Goal: Transaction & Acquisition: Book appointment/travel/reservation

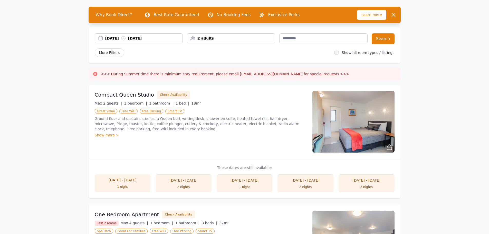
scroll to position [26, 0]
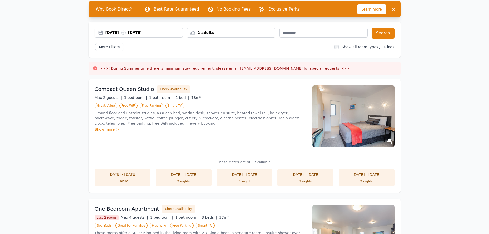
click at [345, 121] on img at bounding box center [353, 116] width 82 height 62
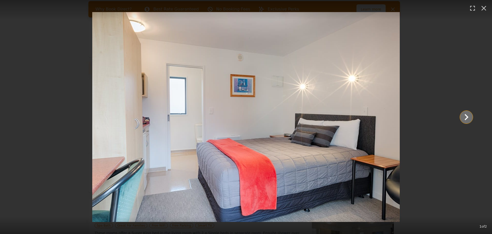
click at [472, 113] on icon "Show slide 2 of 2" at bounding box center [467, 117] width 12 height 12
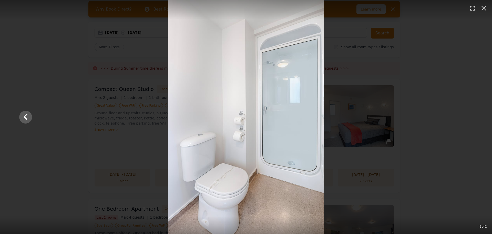
click at [469, 118] on div at bounding box center [246, 117] width 464 height 234
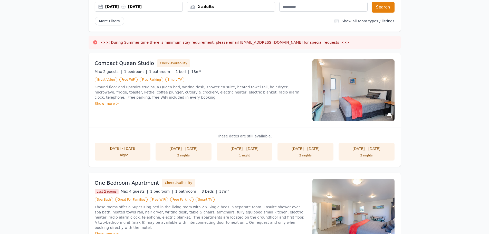
scroll to position [77, 0]
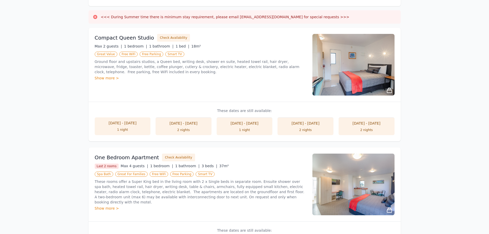
click at [372, 124] on div "[DATE] - [DATE]" at bounding box center [366, 123] width 46 height 5
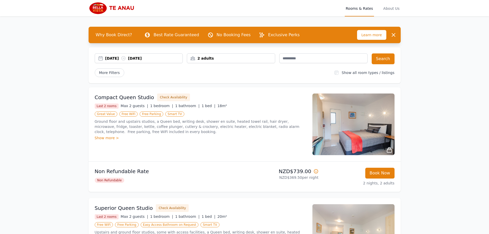
click at [221, 61] on div "2 adults" at bounding box center [231, 58] width 88 height 10
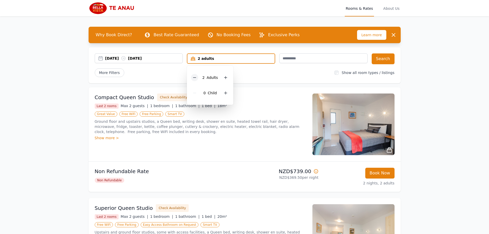
click at [193, 77] on icon at bounding box center [194, 77] width 4 height 4
click at [245, 60] on div "1 adult" at bounding box center [230, 58] width 87 height 5
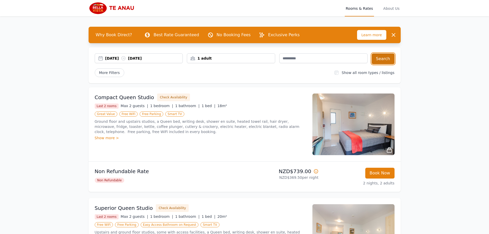
click at [379, 57] on button "Search" at bounding box center [382, 58] width 23 height 11
